Goal: Task Accomplishment & Management: Manage account settings

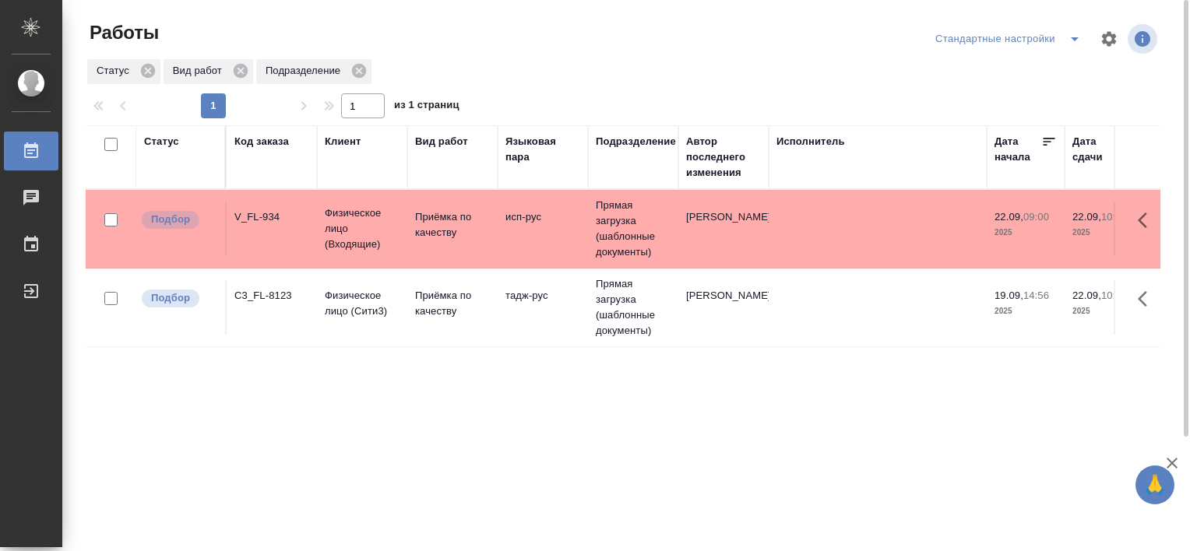
click at [1066, 40] on icon "split button" at bounding box center [1075, 39] width 19 height 19
click at [971, 75] on li "В работе" at bounding box center [1011, 70] width 159 height 25
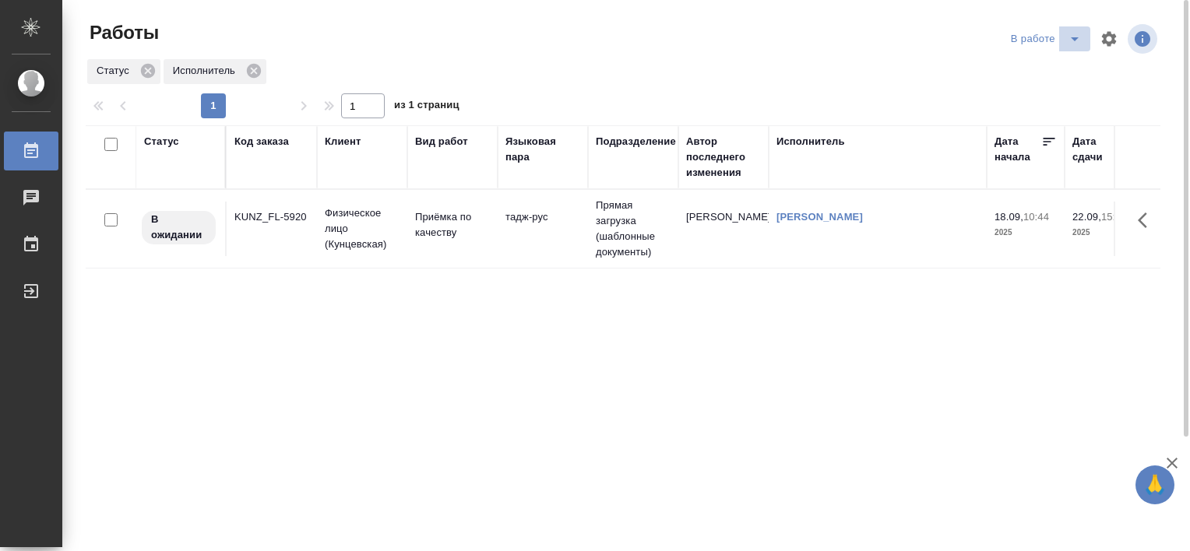
click at [1073, 40] on icon "split button" at bounding box center [1075, 39] width 8 height 4
click at [953, 345] on div "Статус Код заказа Клиент Вид работ Языковая пара Подразделение Автор последнего…" at bounding box center [623, 405] width 1075 height 561
click at [1075, 36] on icon "split button" at bounding box center [1075, 39] width 19 height 19
click at [1006, 63] on li "Стандартные настройки" at bounding box center [1049, 70] width 150 height 25
